Goal: Check status

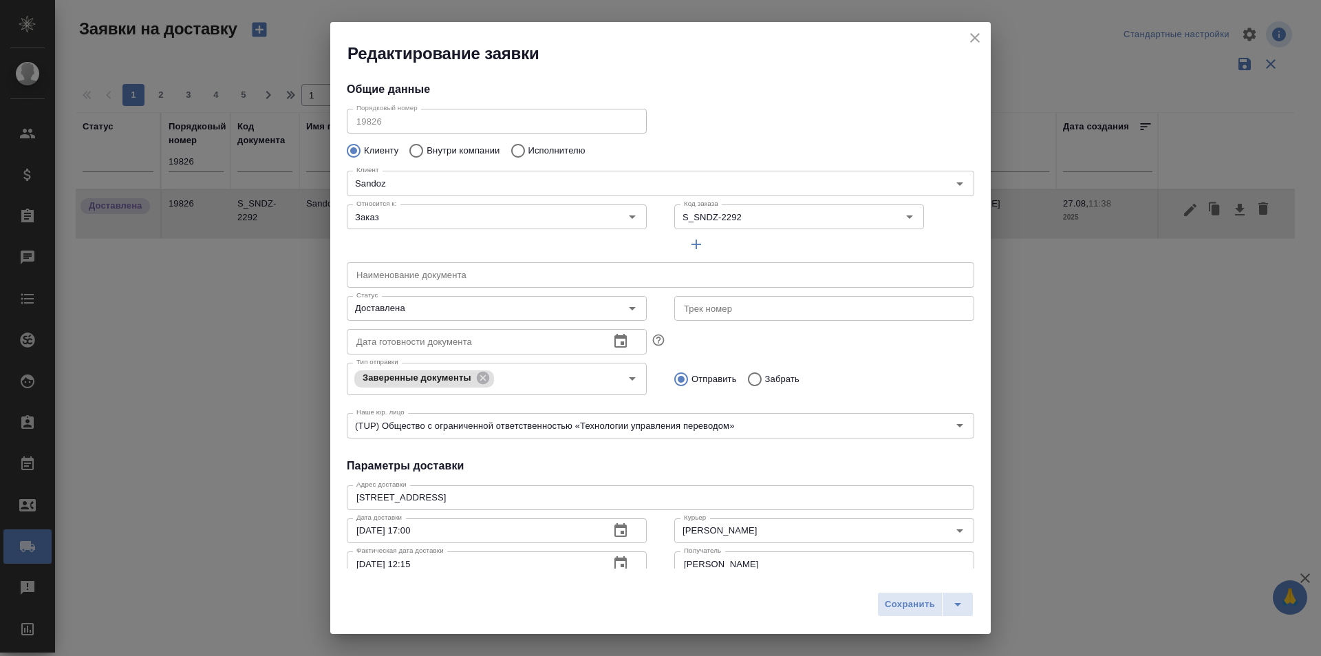
scroll to position [187, 0]
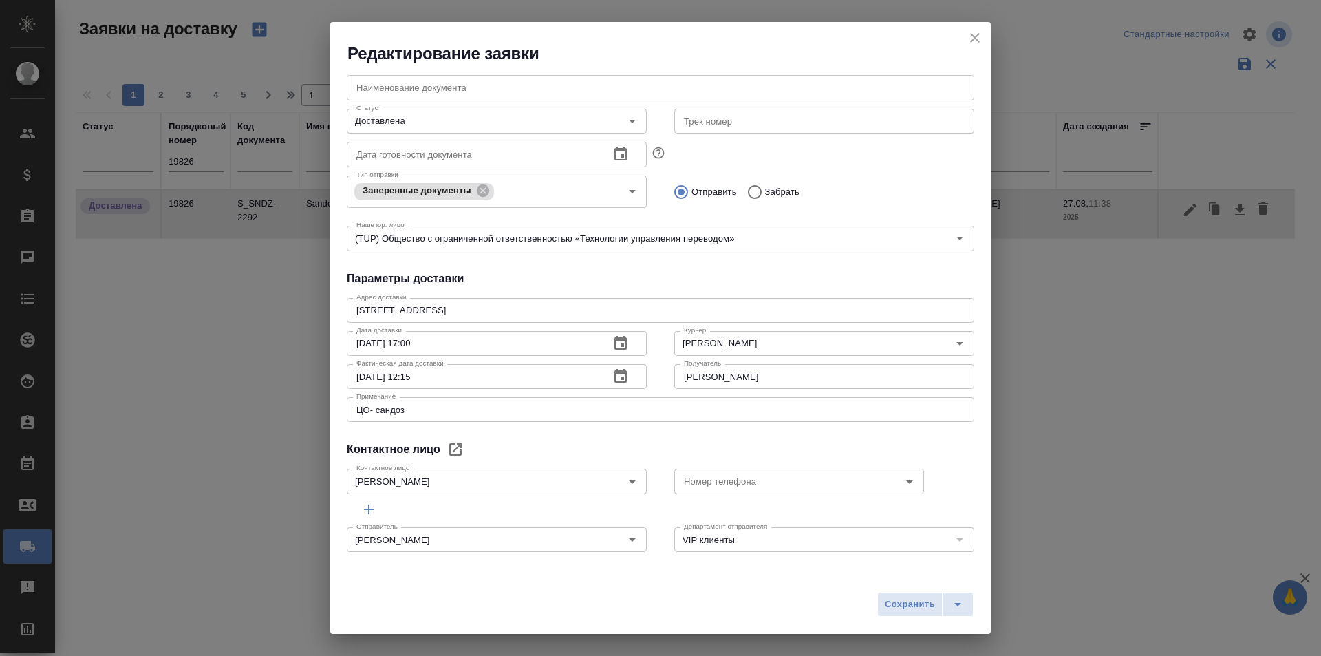
click at [973, 36] on icon "close" at bounding box center [975, 38] width 10 height 10
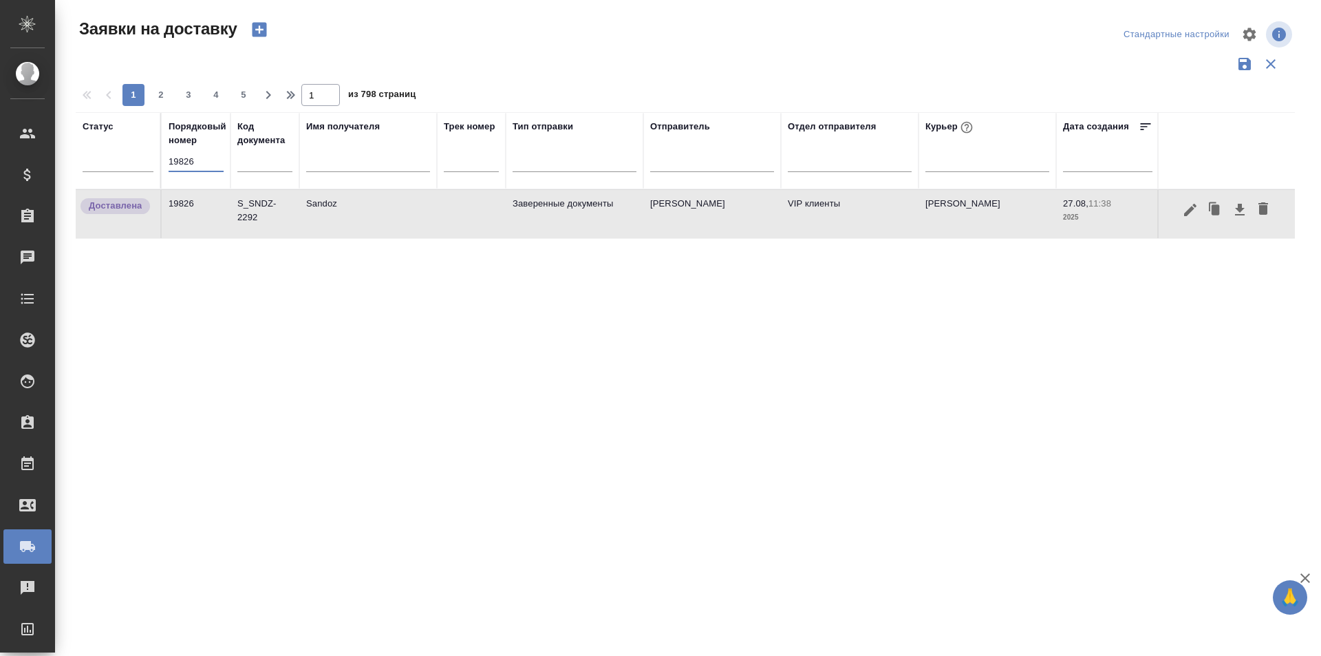
drag, startPoint x: 208, startPoint y: 162, endPoint x: 76, endPoint y: 164, distance: 131.4
click at [76, 164] on tr "Статус Порядковый номер 19826 Код документа Имя получателя Трек номер Тип отпра…" at bounding box center [790, 150] width 1428 height 77
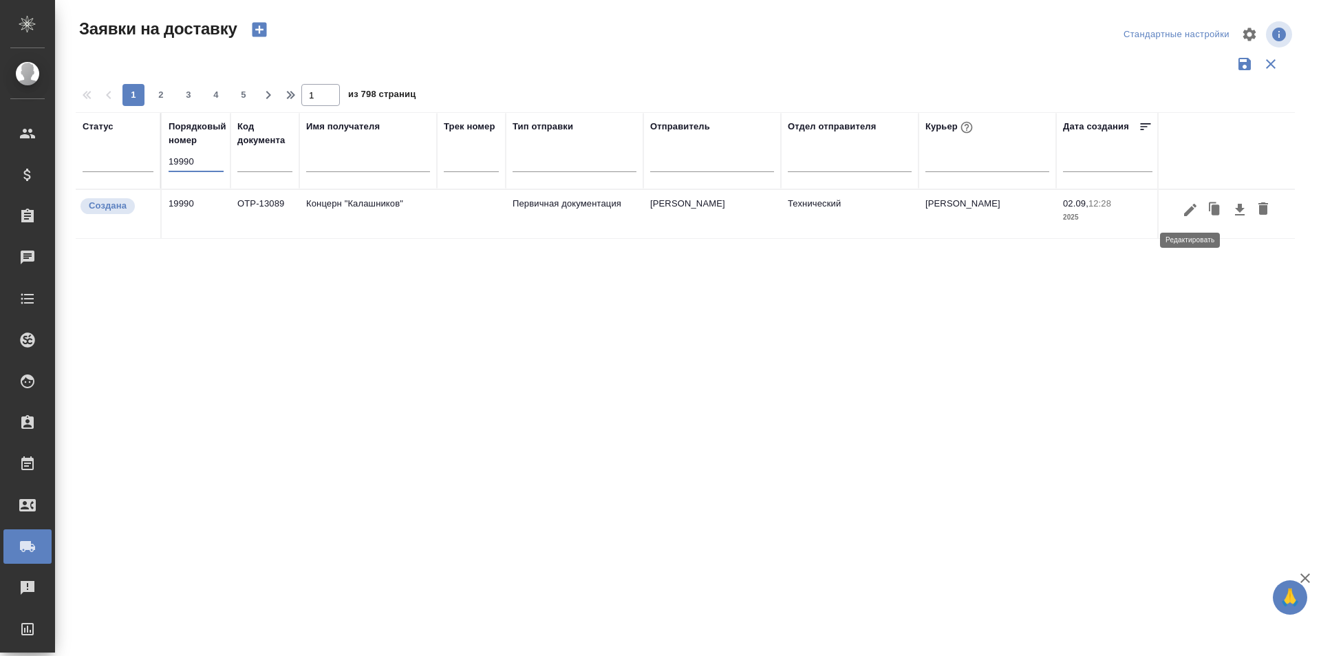
type input "19990"
click at [1183, 211] on icon "button" at bounding box center [1190, 210] width 17 height 17
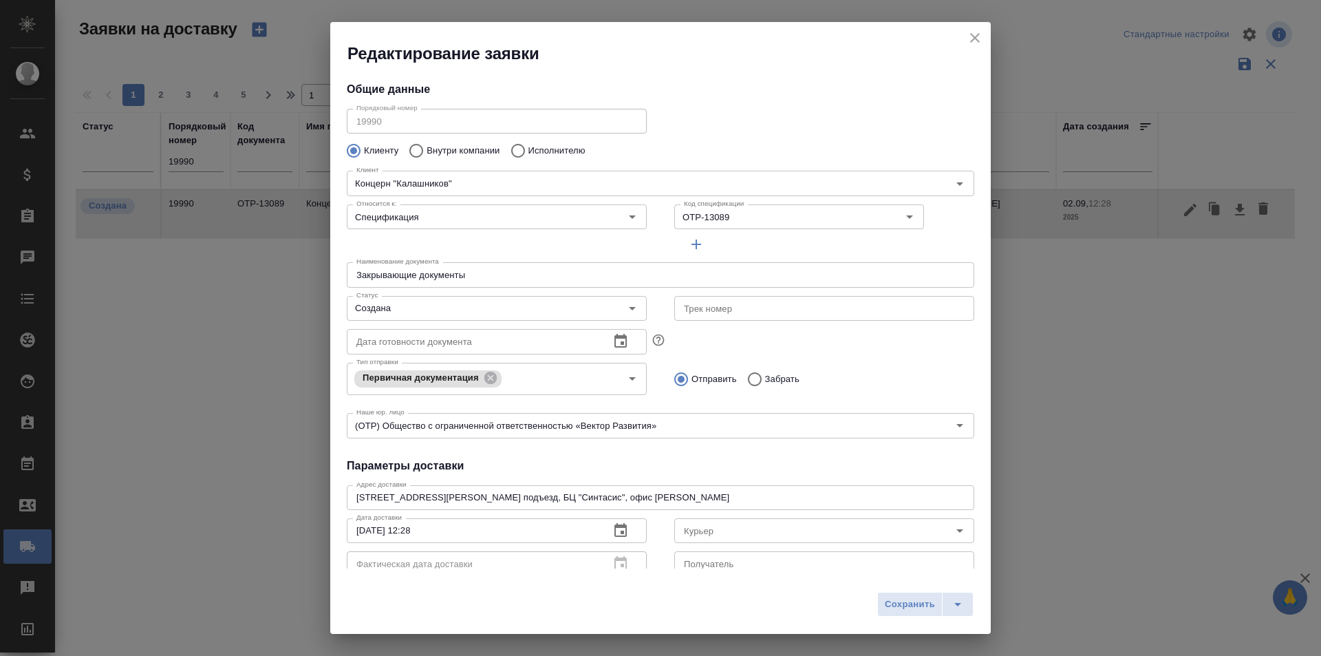
type input "[PERSON_NAME]"
type input "[PHONE_NUMBER]"
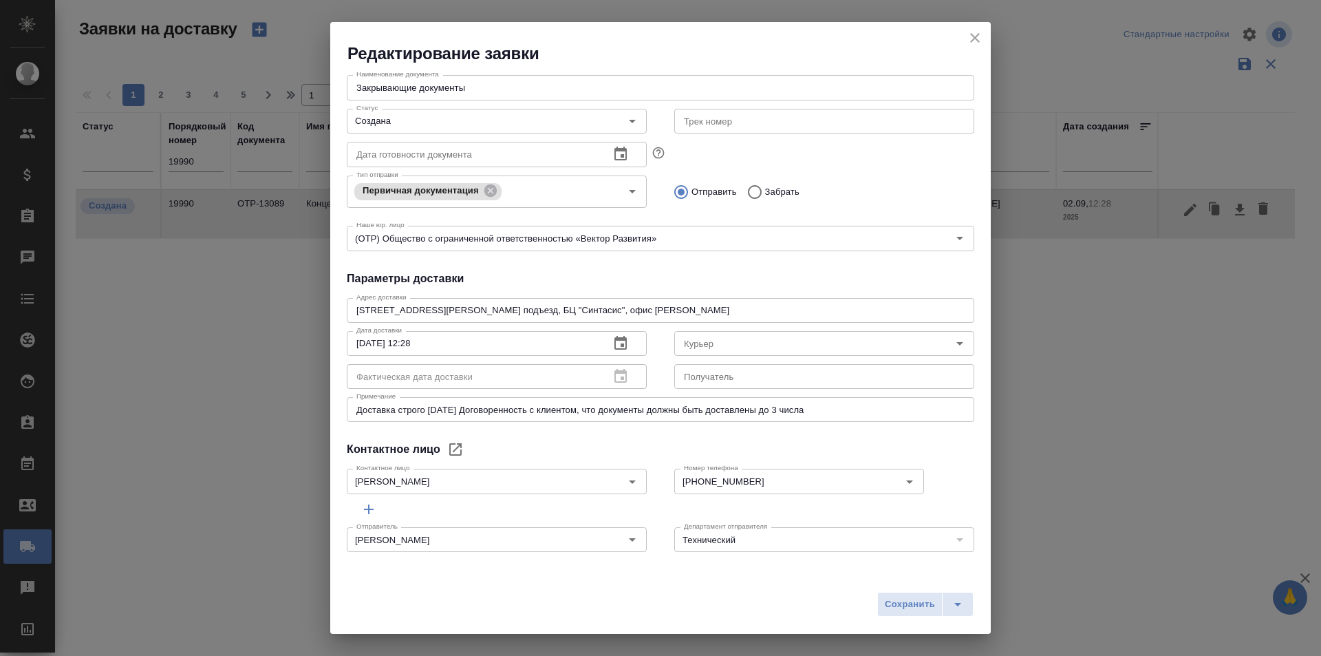
click at [983, 39] on button "close" at bounding box center [975, 38] width 21 height 21
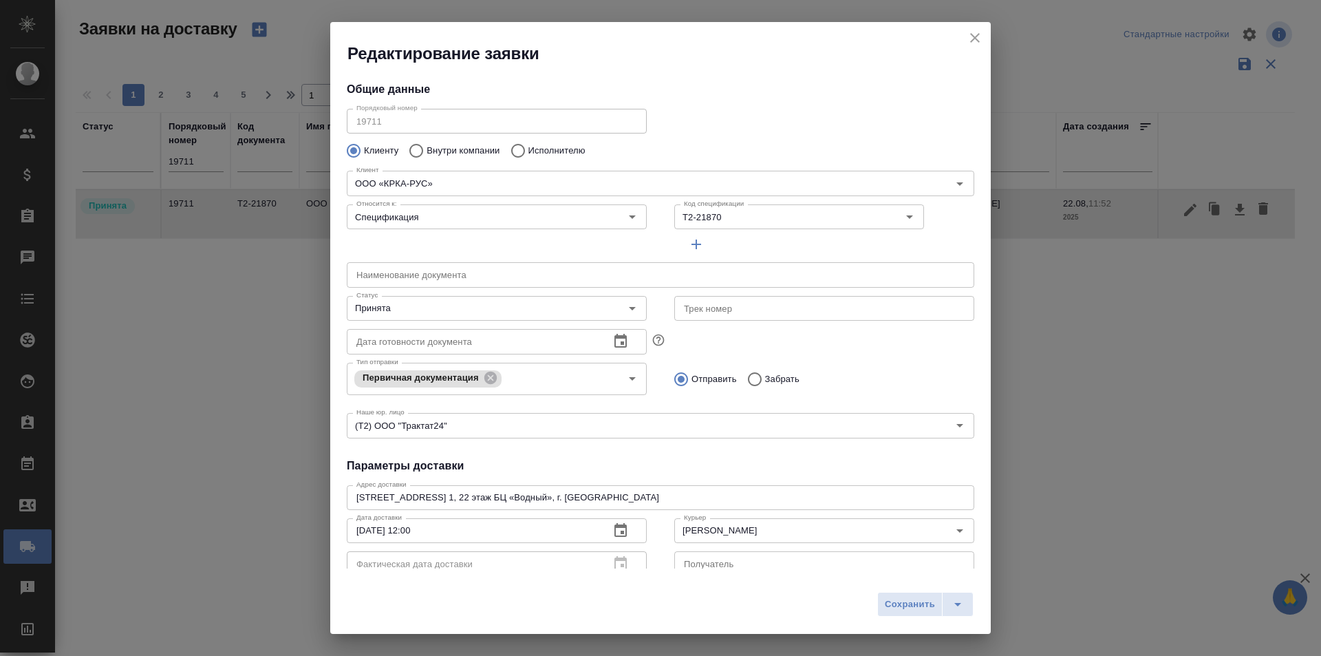
scroll to position [187, 0]
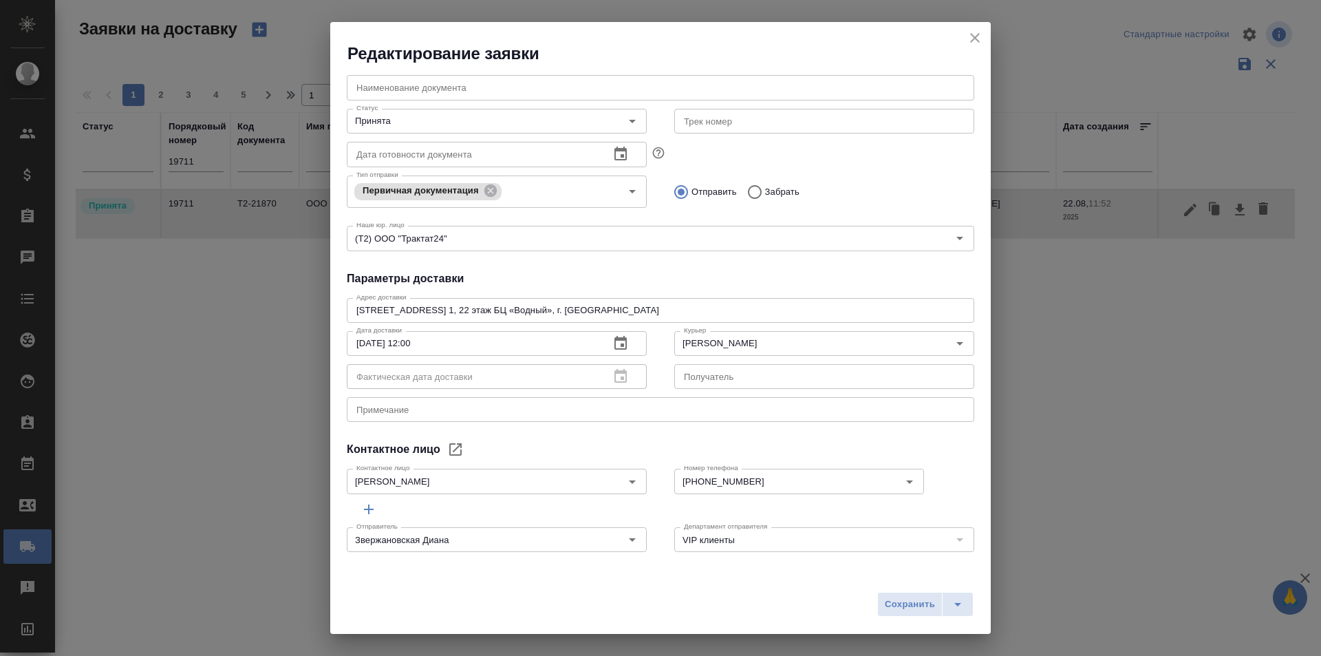
click at [974, 39] on icon "close" at bounding box center [975, 38] width 10 height 10
